Goal: Find specific page/section

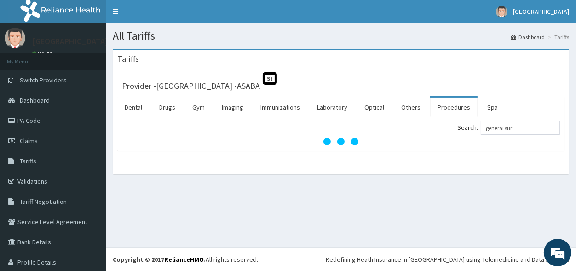
type input "general sur"
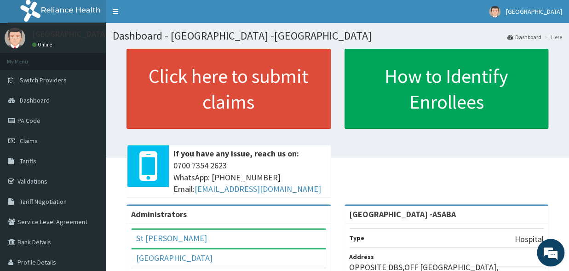
click at [29, 116] on link "PA Code" at bounding box center [53, 120] width 106 height 20
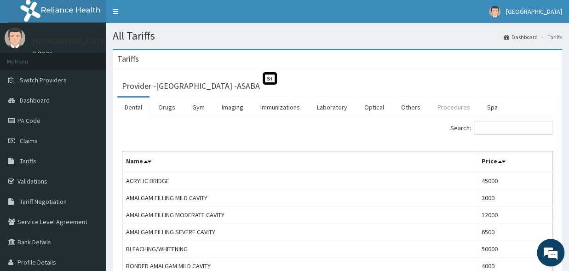
click at [447, 105] on link "Procedures" at bounding box center [453, 107] width 47 height 19
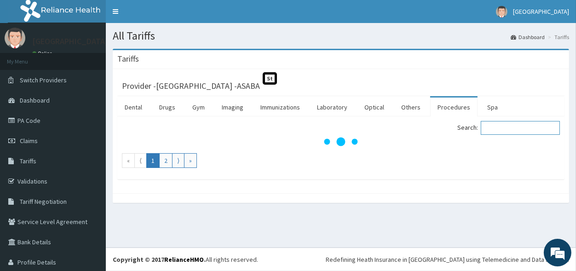
click at [500, 133] on input "Search:" at bounding box center [520, 128] width 79 height 14
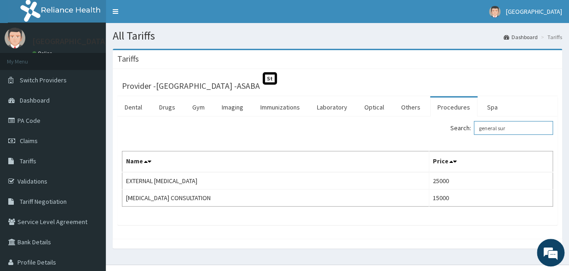
type input "general sur"
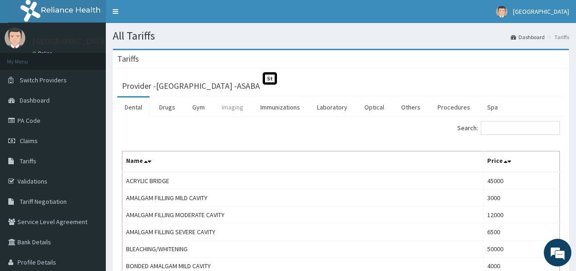
click at [234, 106] on link "Imaging" at bounding box center [232, 107] width 36 height 19
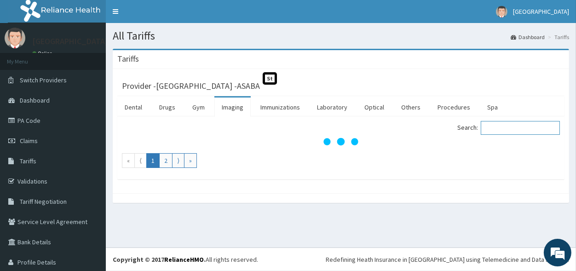
click at [504, 129] on input "Search:" at bounding box center [520, 128] width 79 height 14
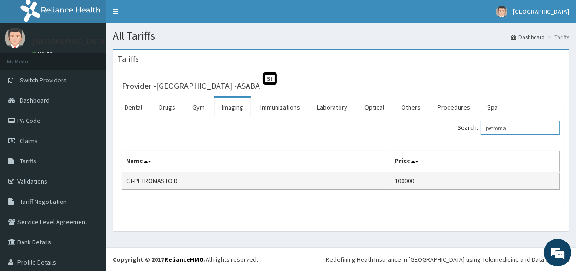
type input "petroma"
click at [381, 186] on td "CT-PETROMASTOID" at bounding box center [256, 180] width 269 height 17
